Goal: Information Seeking & Learning: Learn about a topic

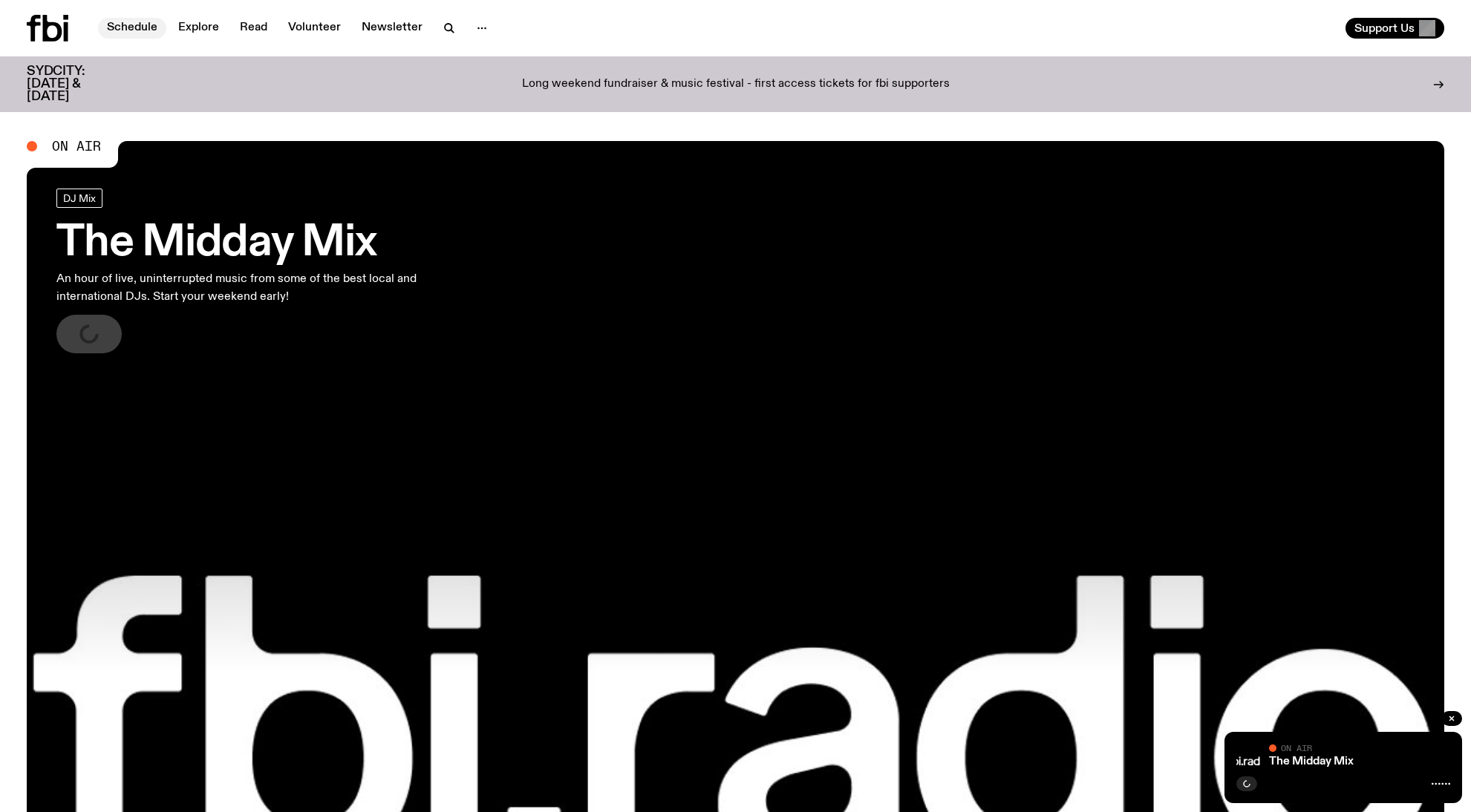
click at [136, 22] on link "Schedule" at bounding box center [132, 28] width 68 height 21
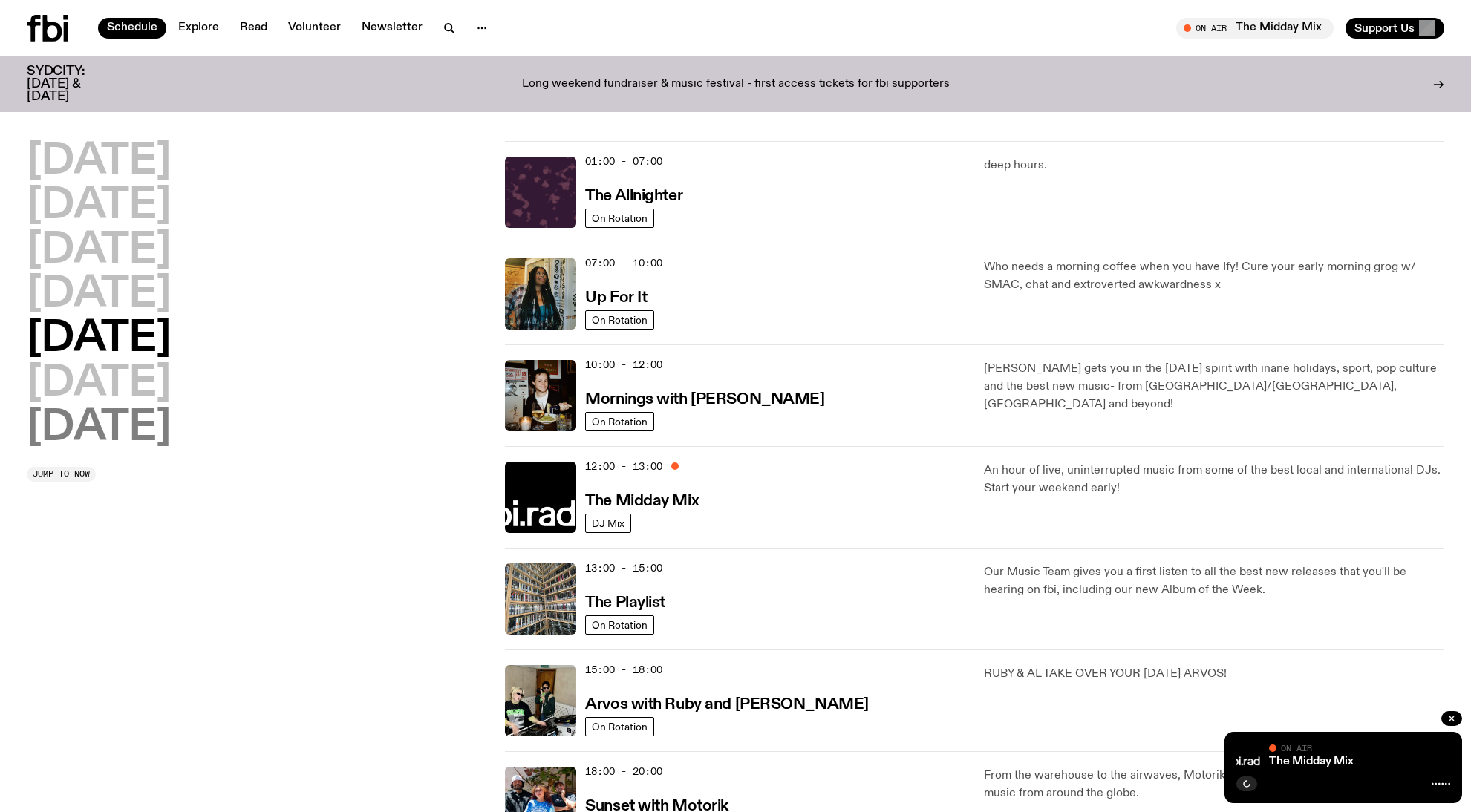
click at [124, 423] on h2 "[DATE]" at bounding box center [99, 428] width 144 height 42
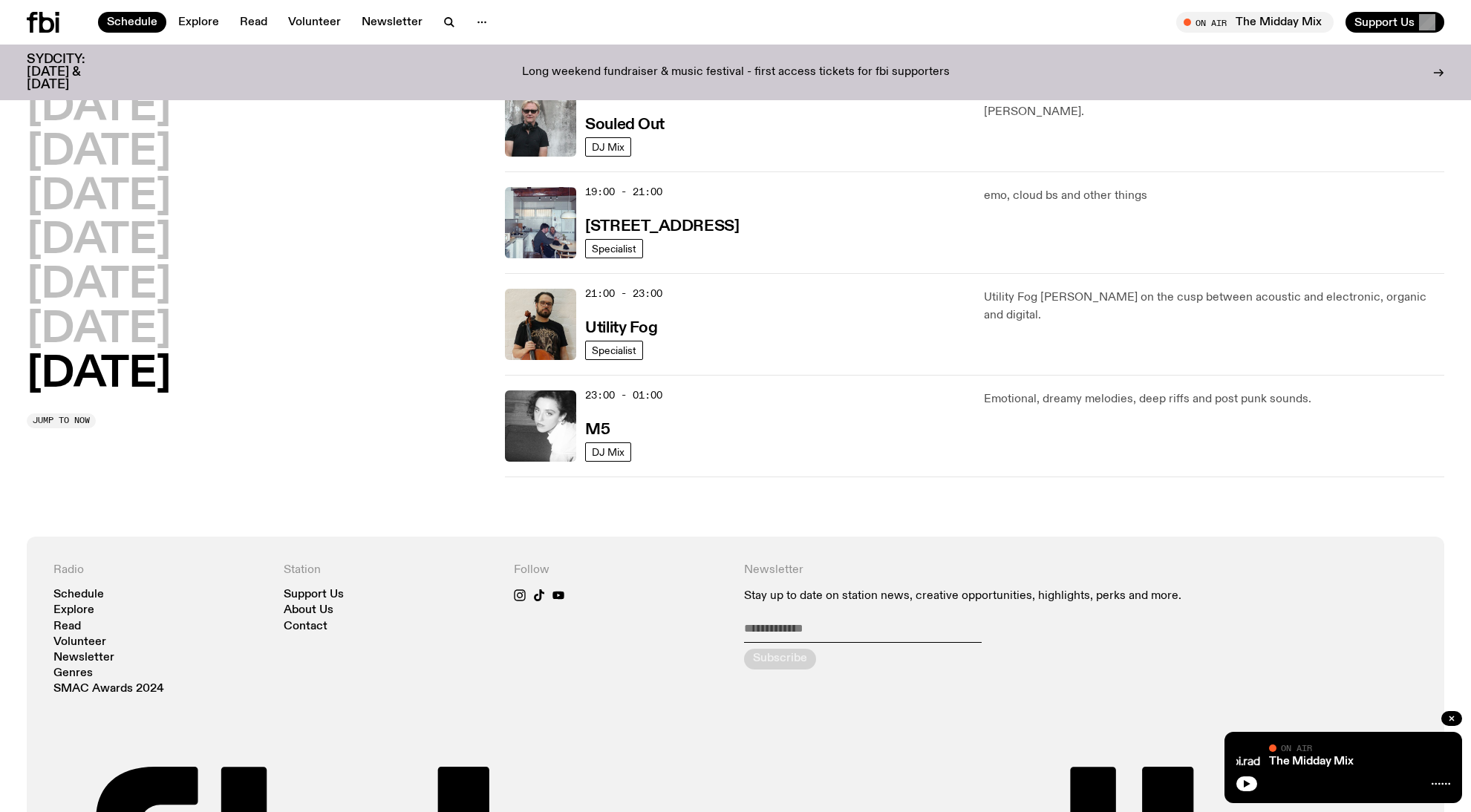
scroll to position [958, 0]
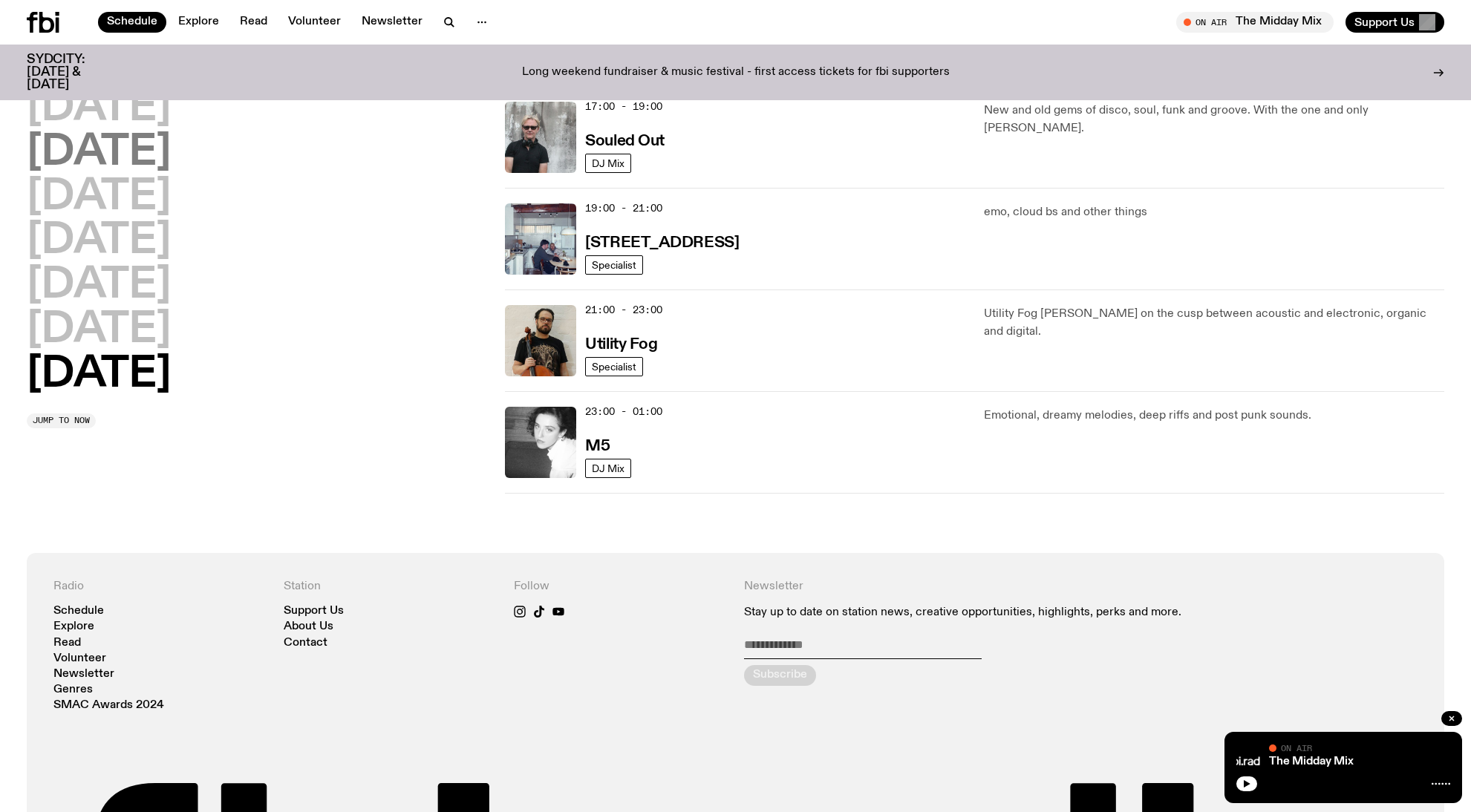
click at [141, 132] on h2 "[DATE]" at bounding box center [99, 153] width 144 height 42
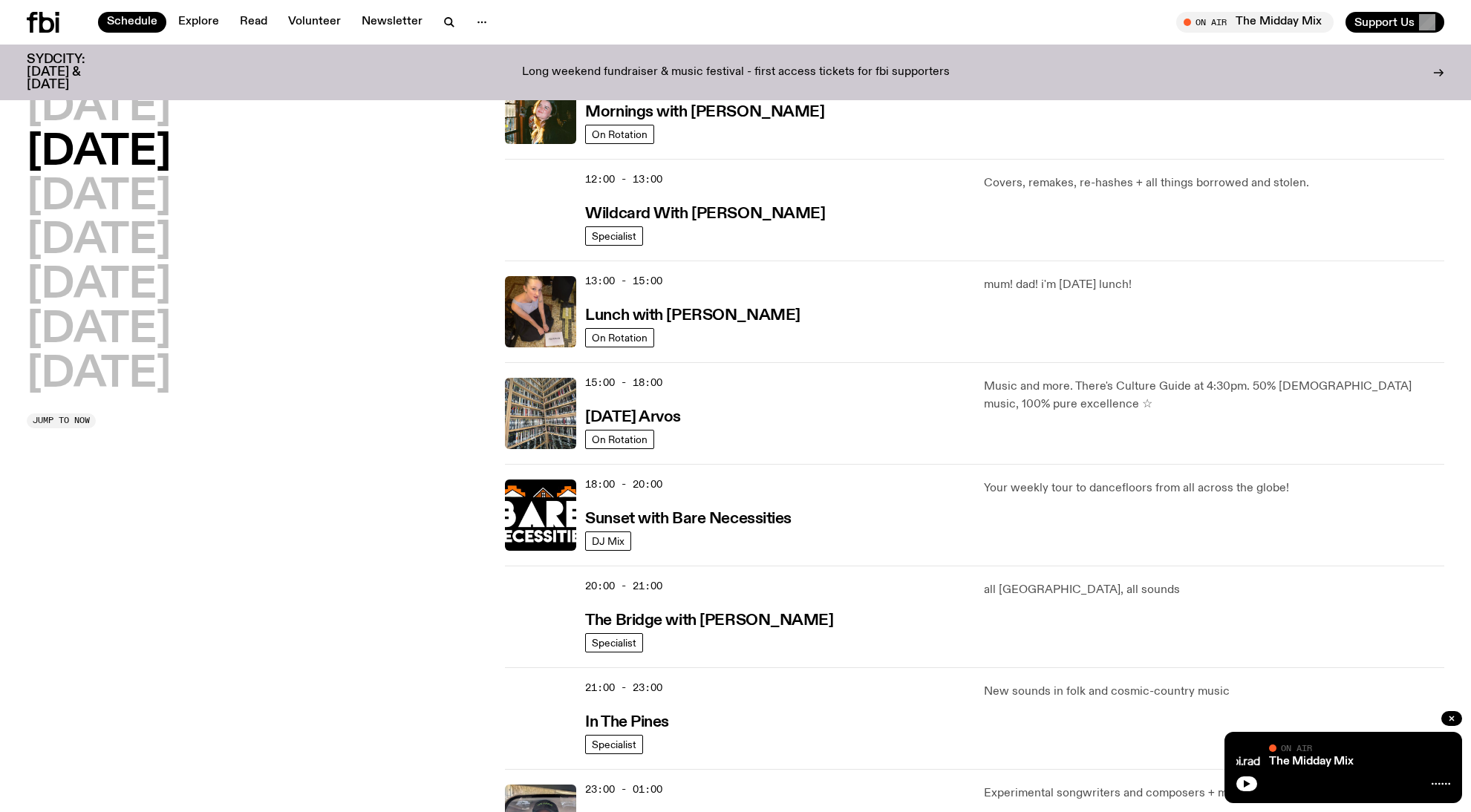
scroll to position [281, 0]
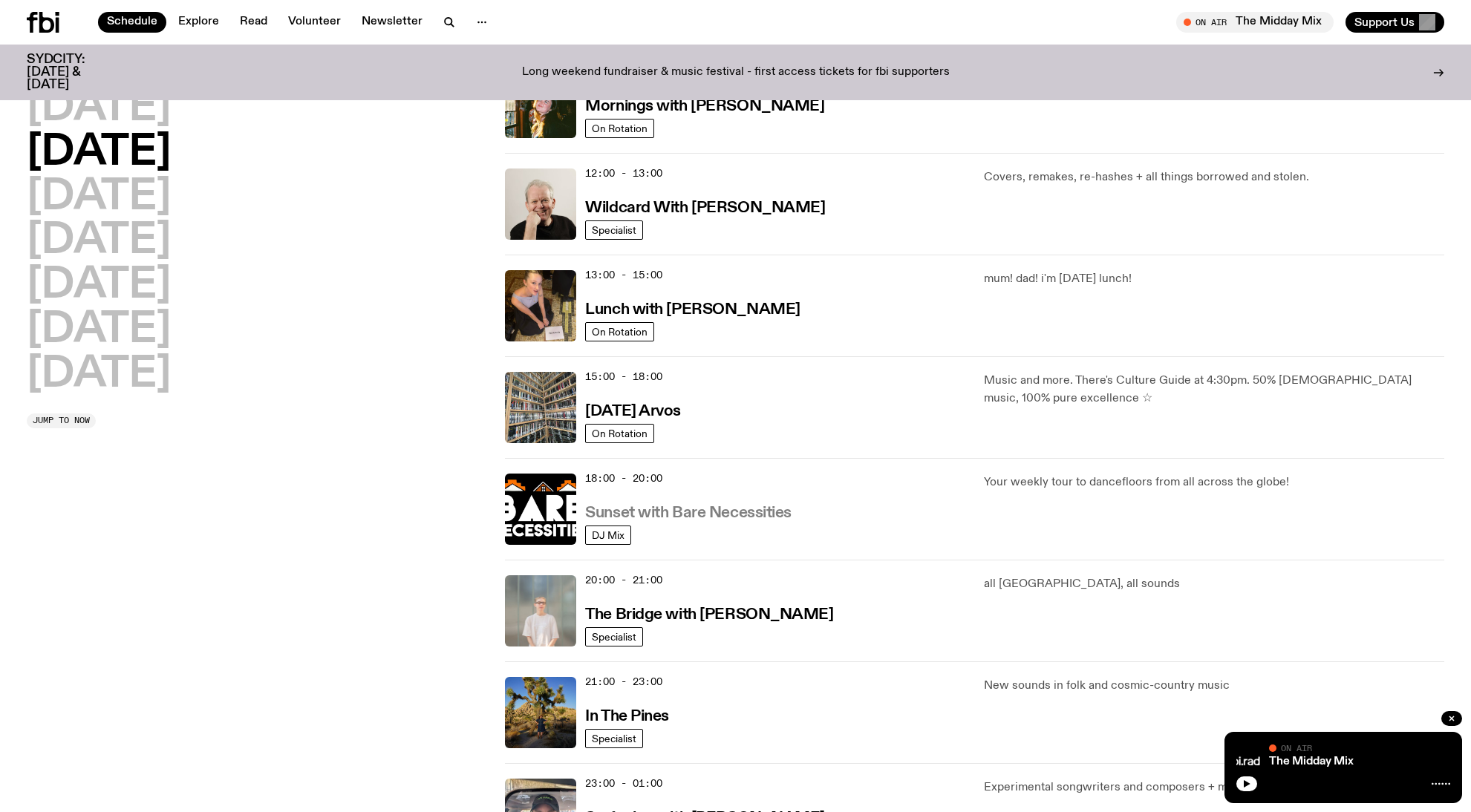
click at [728, 515] on h3 "Sunset with Bare Necessities" at bounding box center [688, 513] width 206 height 16
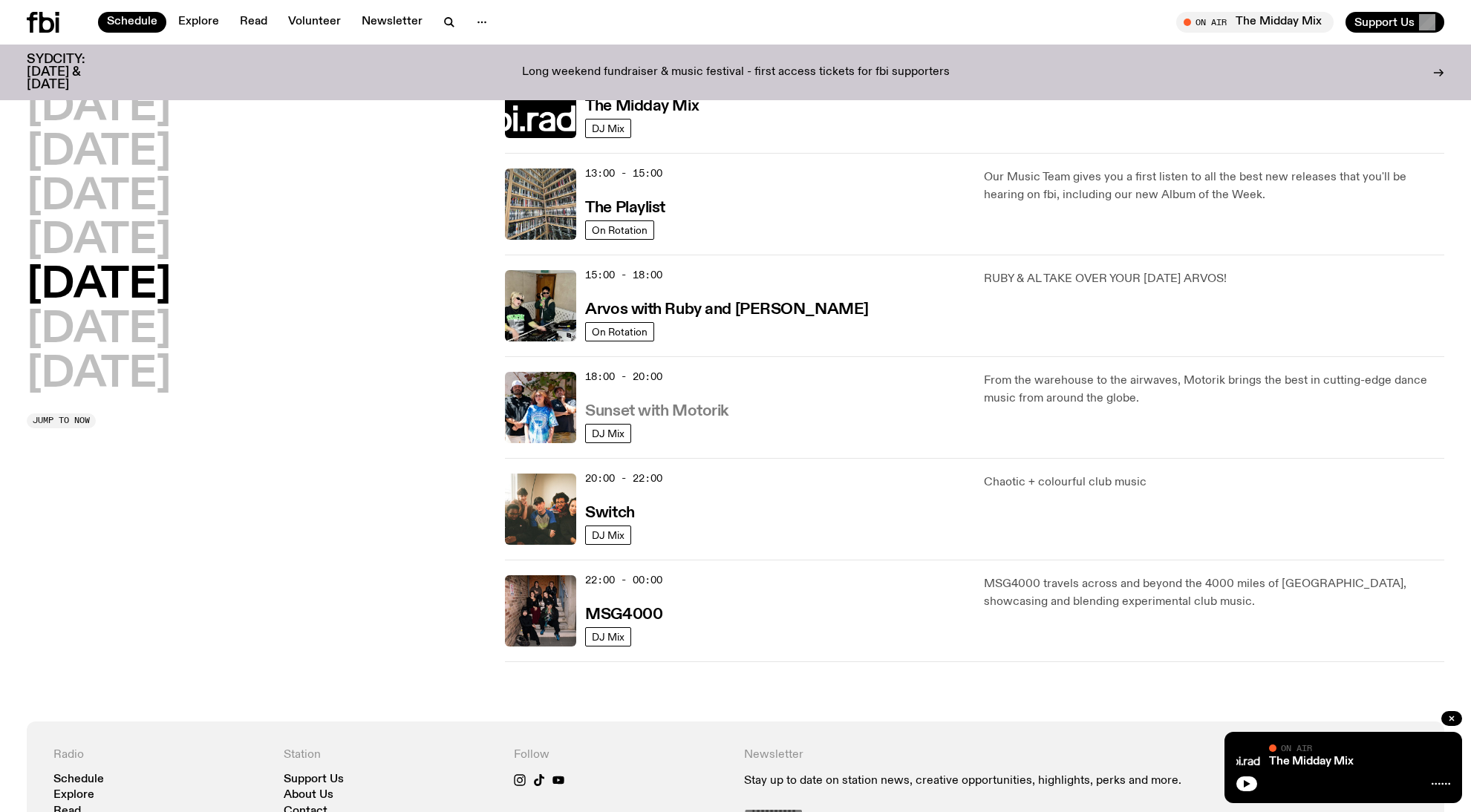
scroll to position [385, 0]
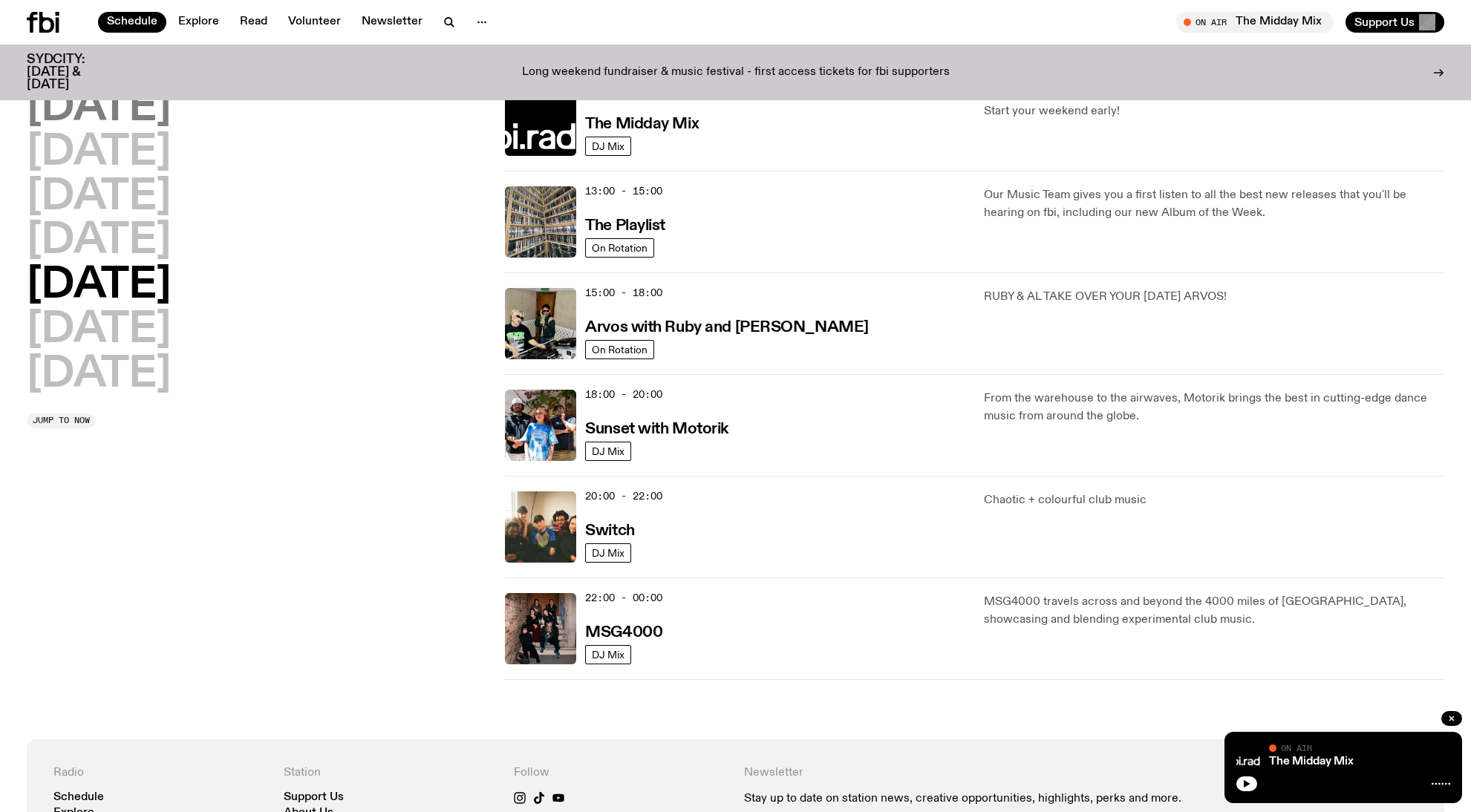
click at [65, 118] on h2 "[DATE]" at bounding box center [99, 108] width 144 height 42
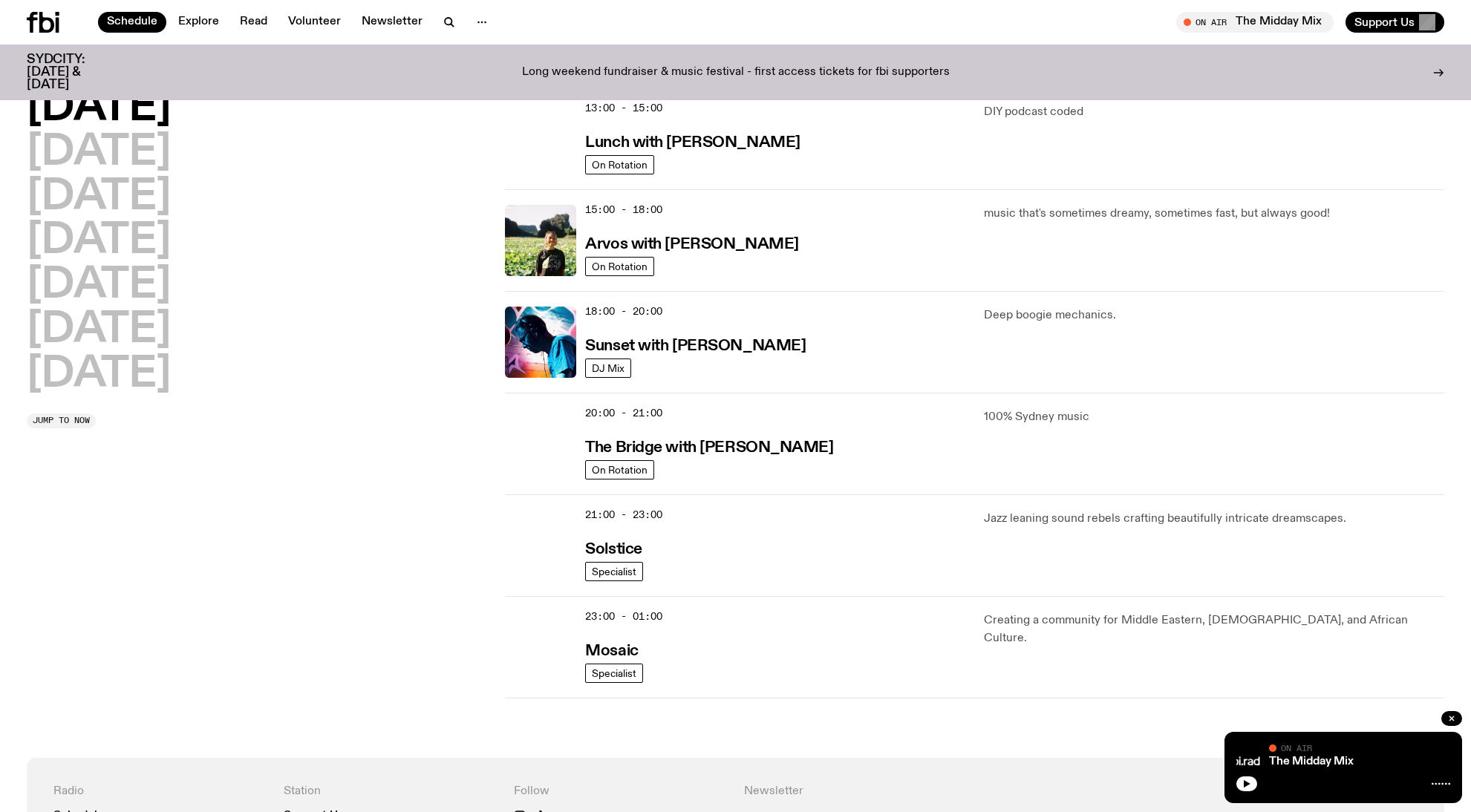
scroll to position [452, 0]
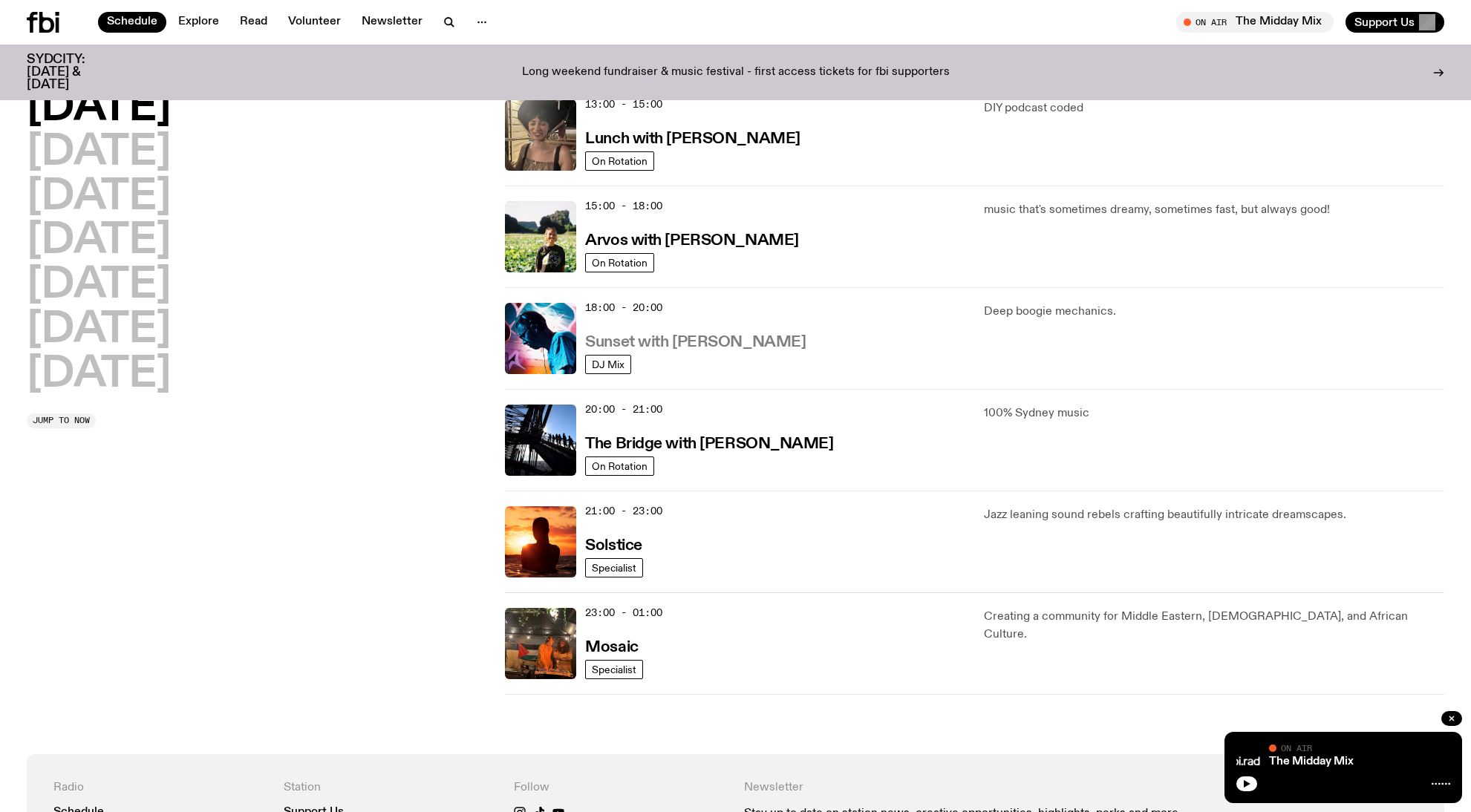
click at [666, 340] on h3 "Sunset with [PERSON_NAME]" at bounding box center [696, 342] width 220 height 16
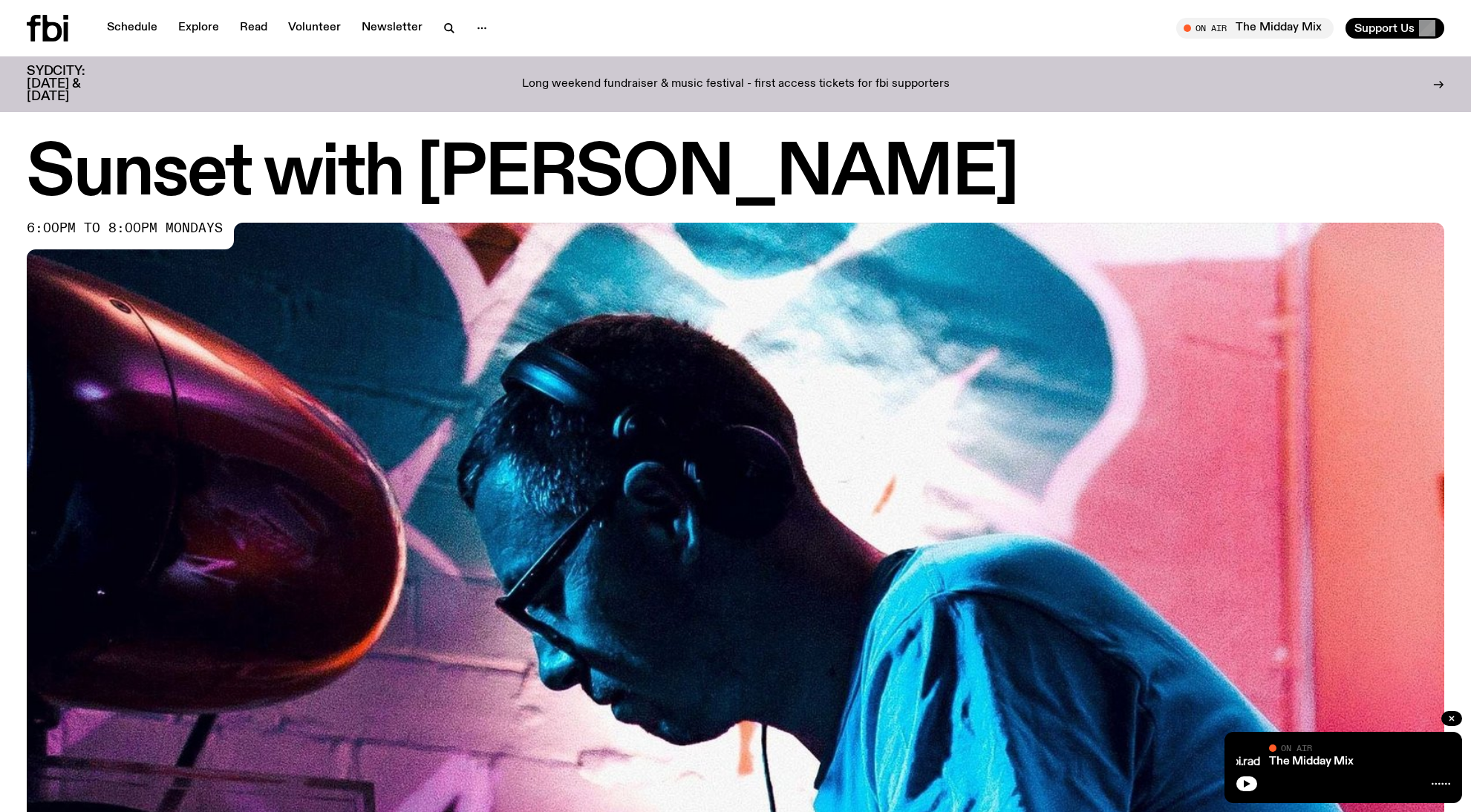
drag, startPoint x: 1454, startPoint y: 717, endPoint x: 1364, endPoint y: 690, distance: 94.0
click at [1452, 717] on icon "button" at bounding box center [1451, 717] width 4 height 4
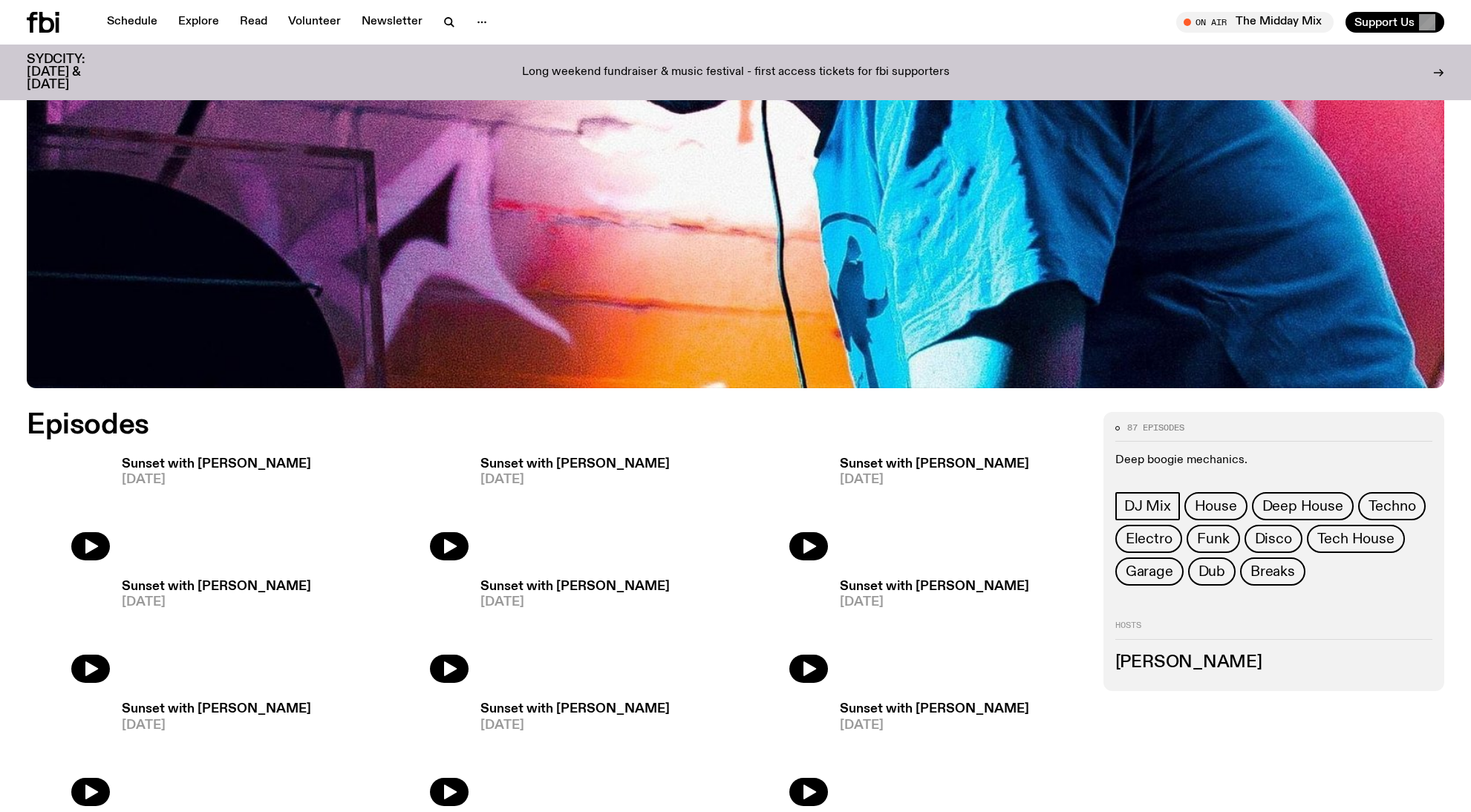
scroll to position [625, 0]
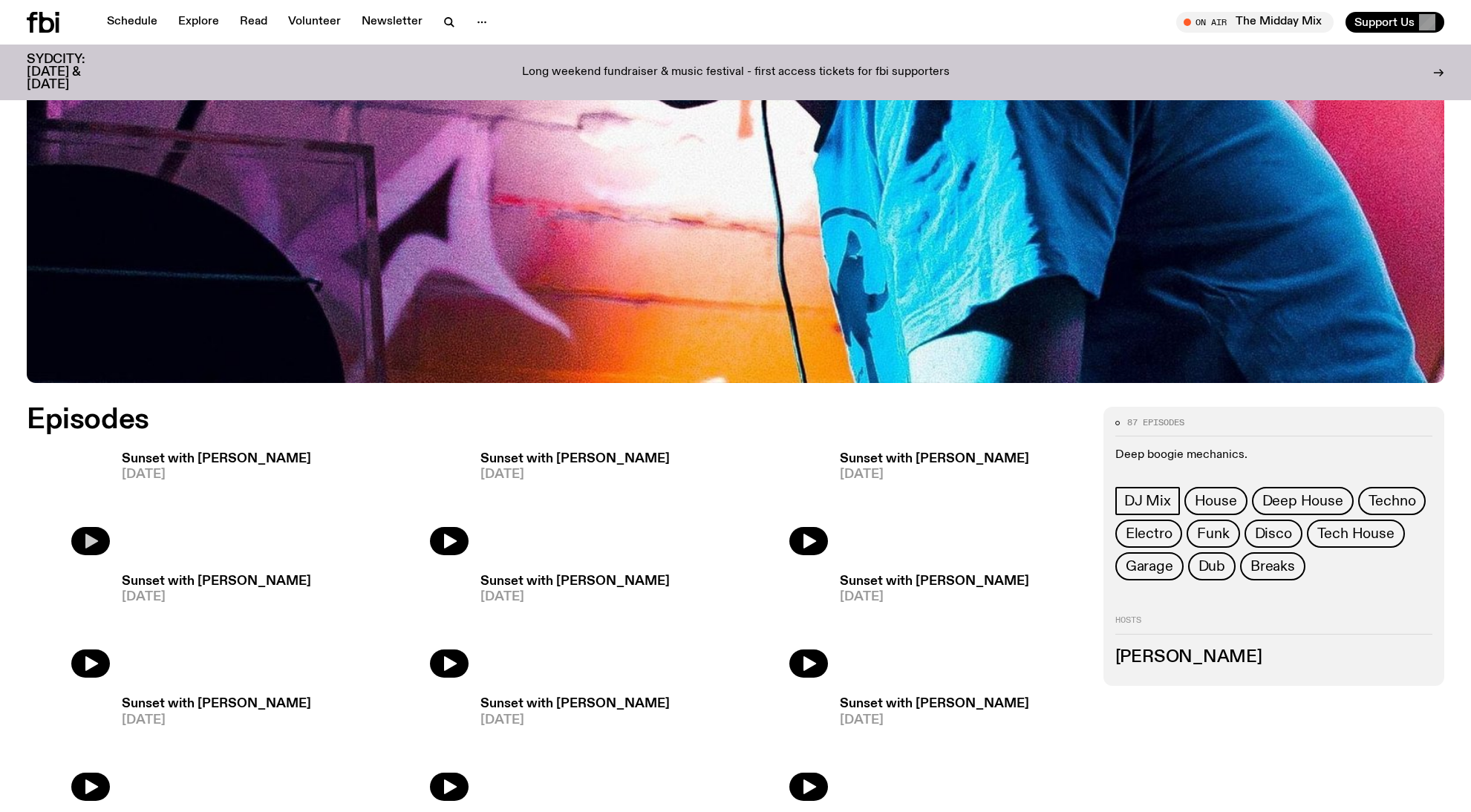
click at [88, 544] on icon "button" at bounding box center [91, 541] width 12 height 15
